Goal: Task Accomplishment & Management: Use online tool/utility

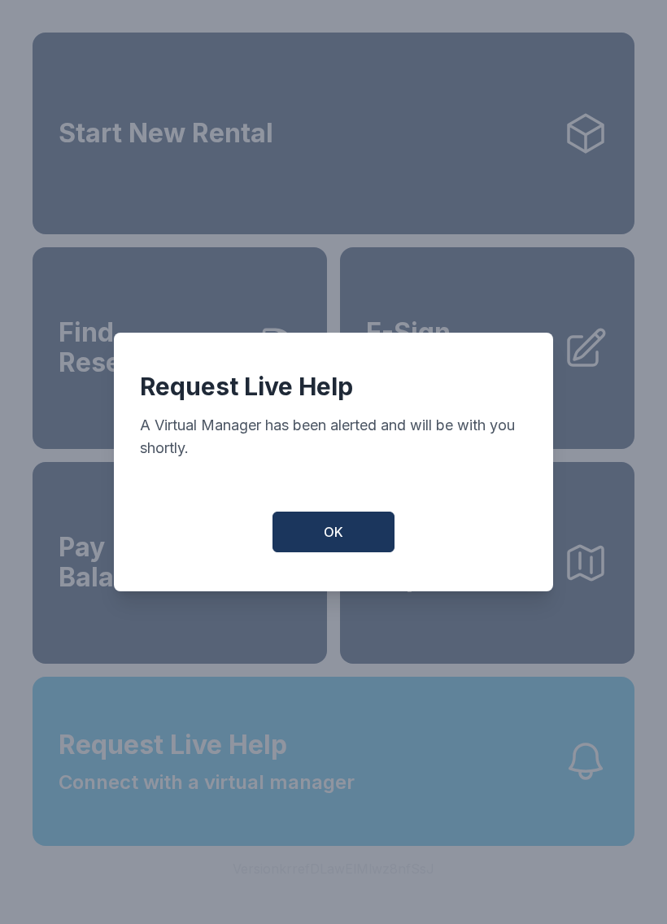
scroll to position [36, 0]
click at [322, 540] on button "OK" at bounding box center [333, 531] width 122 height 41
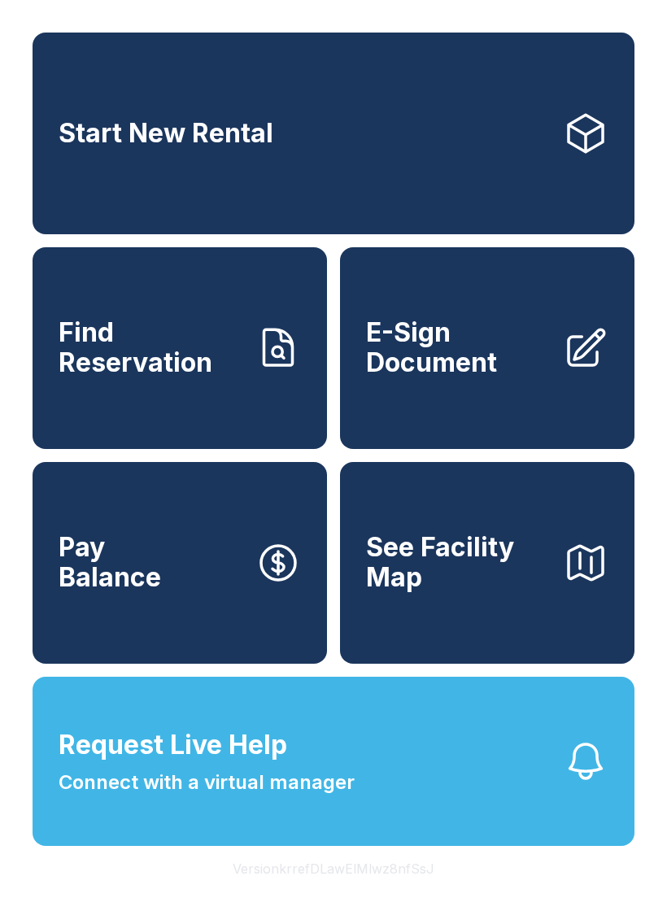
click at [501, 318] on span "E-Sign Document" at bounding box center [458, 347] width 184 height 59
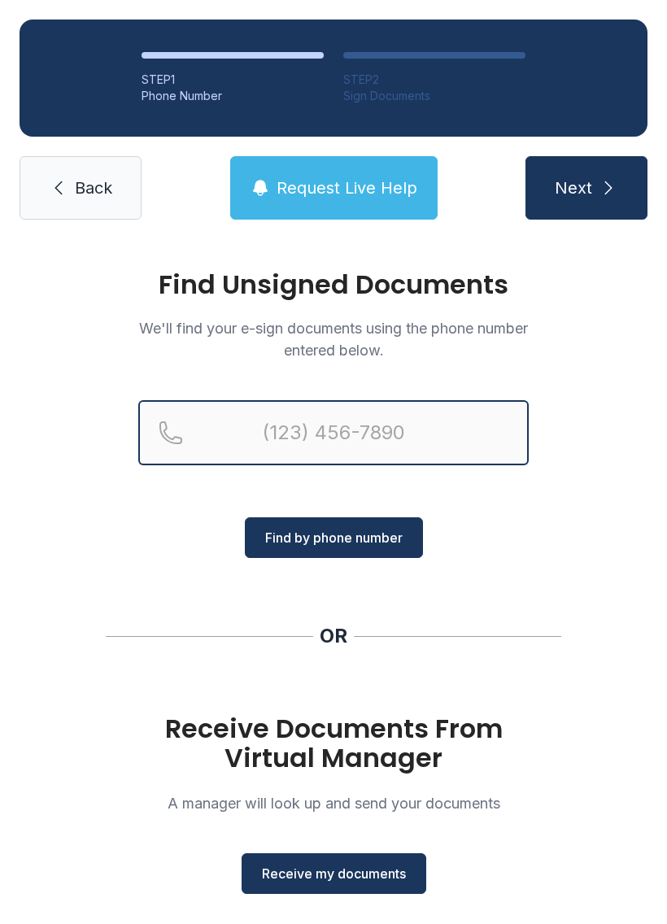
click at [424, 413] on input "Reservation phone number" at bounding box center [333, 432] width 390 height 65
type input "("
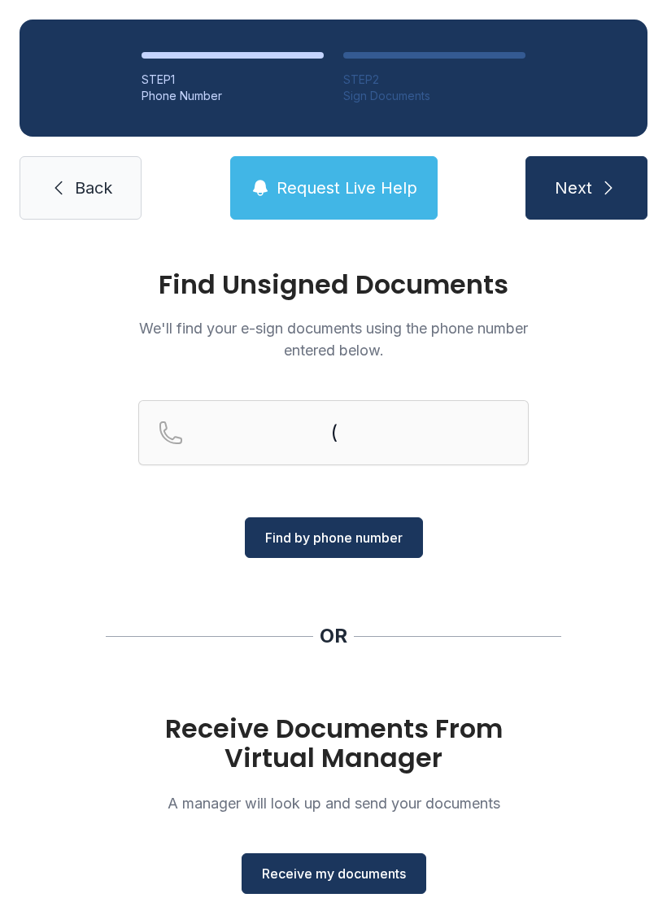
click at [90, 190] on span "Back" at bounding box center [93, 187] width 37 height 23
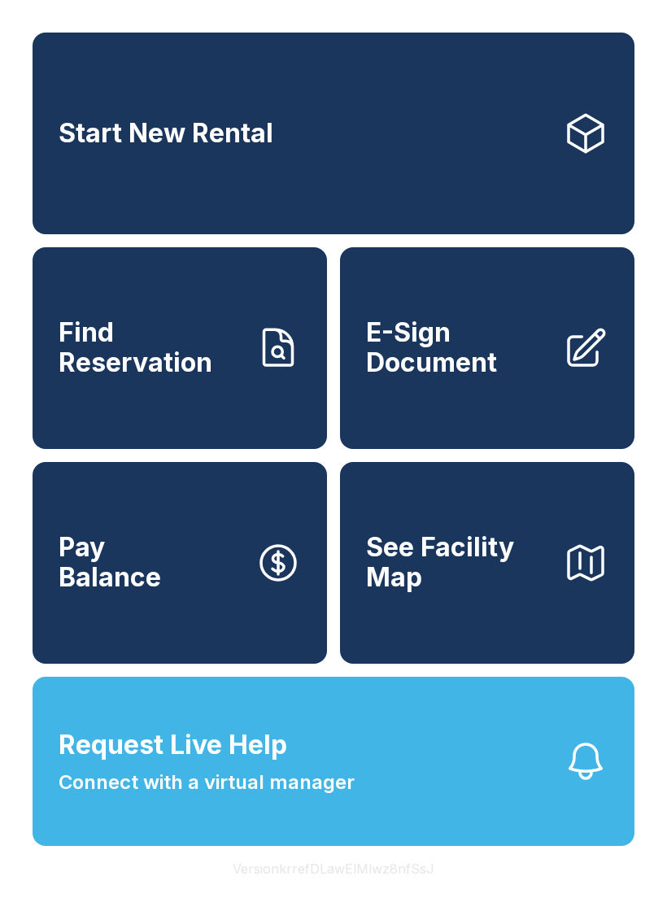
click at [495, 367] on span "E-Sign Document" at bounding box center [458, 347] width 184 height 59
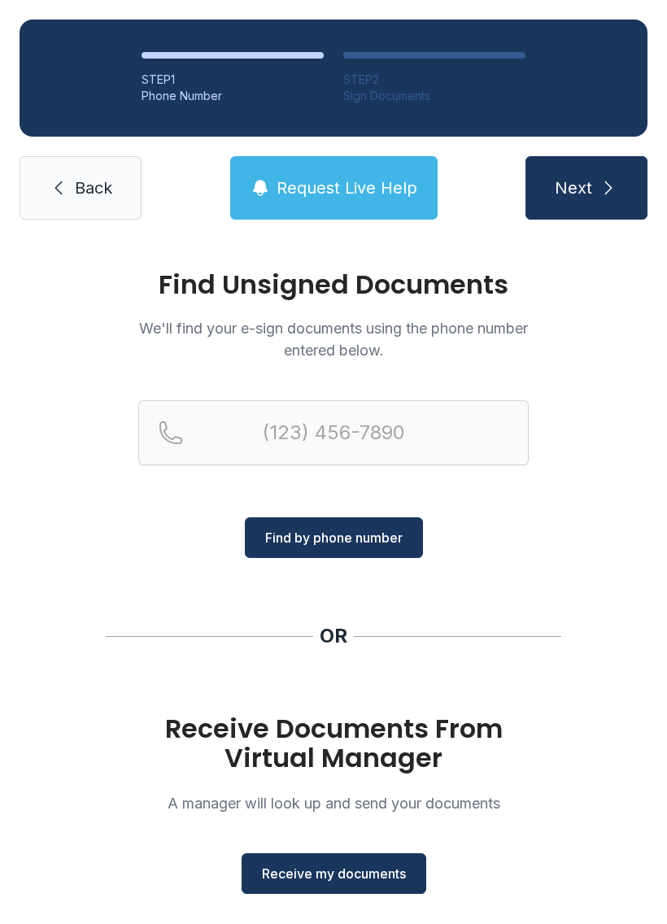
click at [363, 876] on span "Receive my documents" at bounding box center [334, 873] width 144 height 20
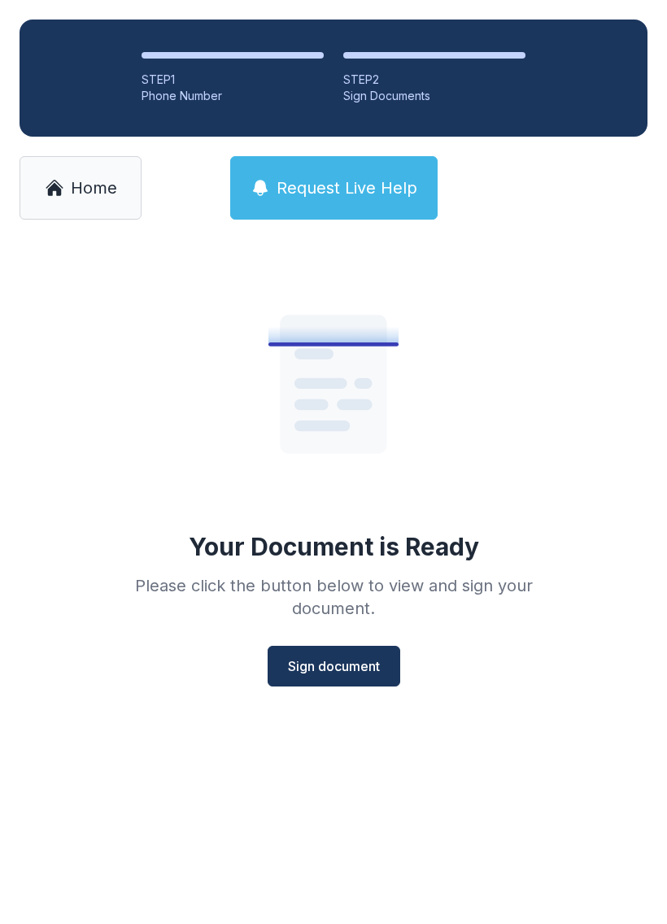
click at [330, 683] on button "Sign document" at bounding box center [333, 666] width 133 height 41
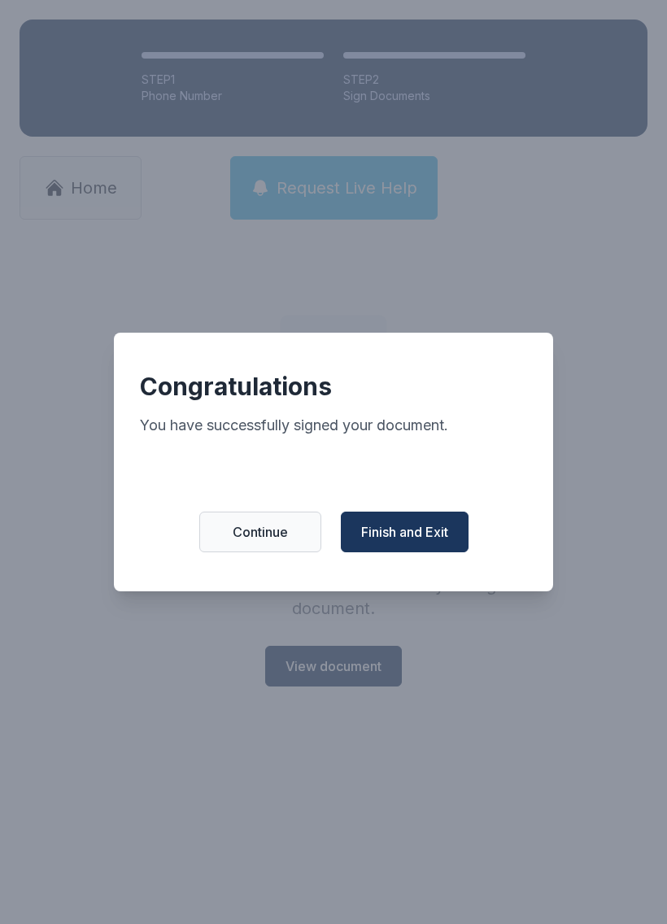
click at [428, 536] on span "Finish and Exit" at bounding box center [404, 532] width 87 height 20
